Goal: Information Seeking & Learning: Learn about a topic

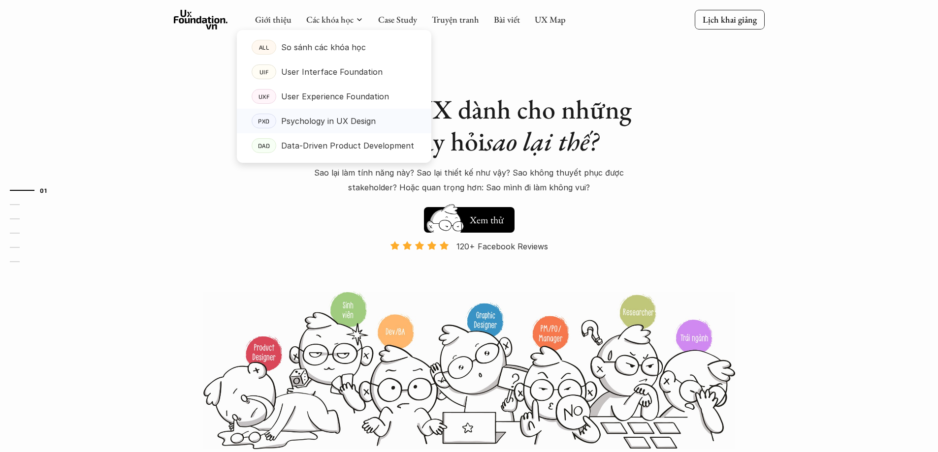
click at [291, 125] on p "Psychology in UX Design" at bounding box center [328, 121] width 95 height 15
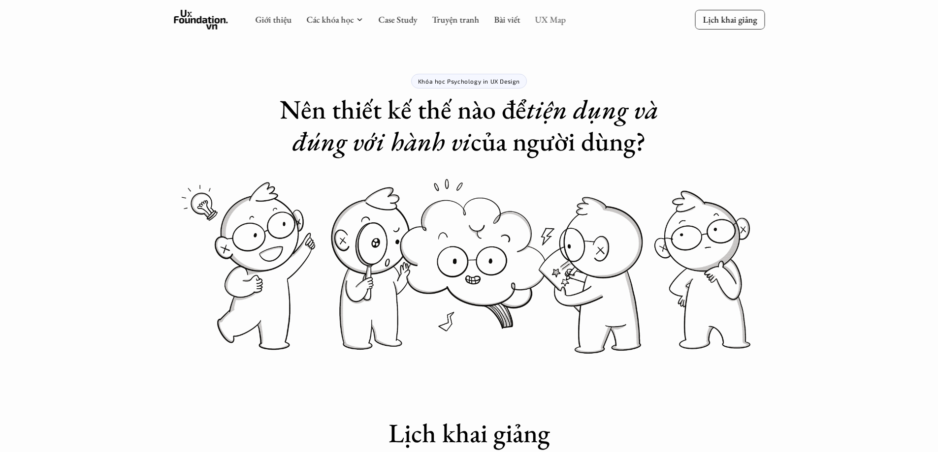
click at [546, 23] on link "UX Map" at bounding box center [550, 19] width 31 height 11
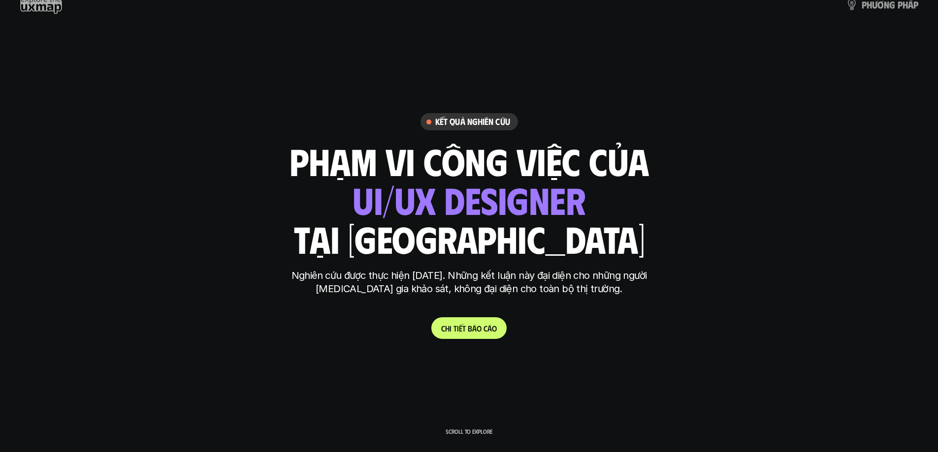
scroll to position [396, 0]
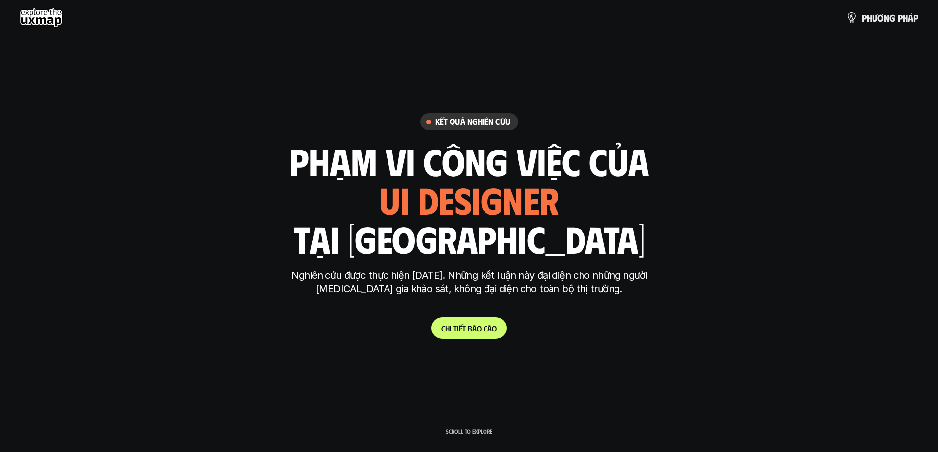
scroll to position [396, 0]
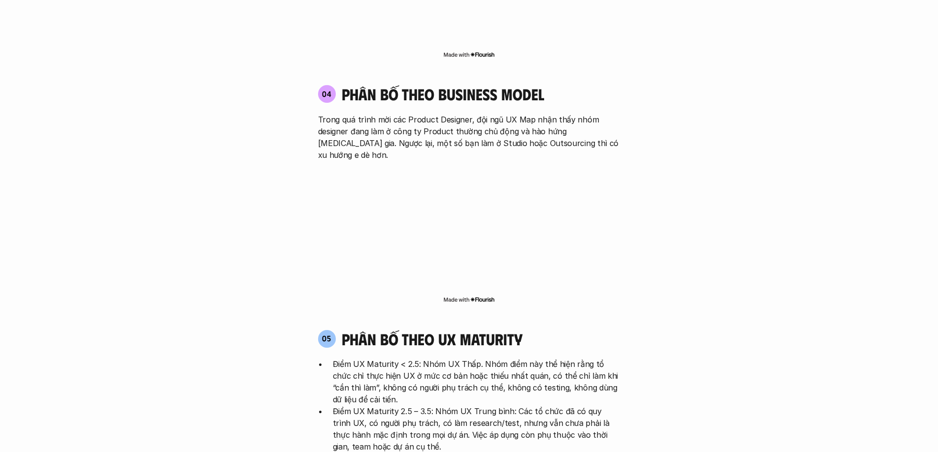
scroll to position [1979, 0]
